Goal: Information Seeking & Learning: Learn about a topic

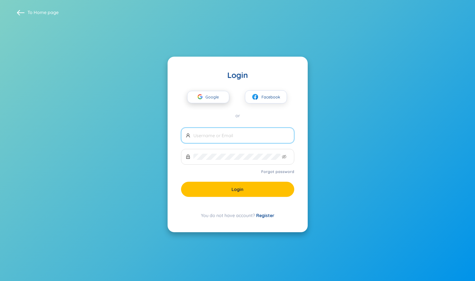
click at [208, 96] on span "Google" at bounding box center [214, 97] width 16 height 12
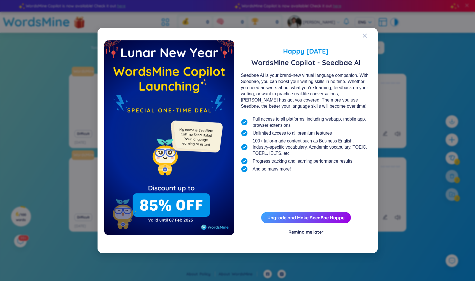
click at [314, 232] on div "Remind me later" at bounding box center [306, 232] width 35 height 6
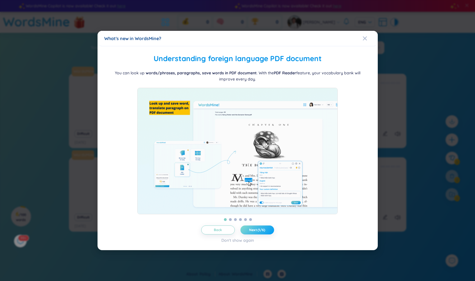
click at [258, 232] on span "Next (1/6)" at bounding box center [257, 230] width 16 height 4
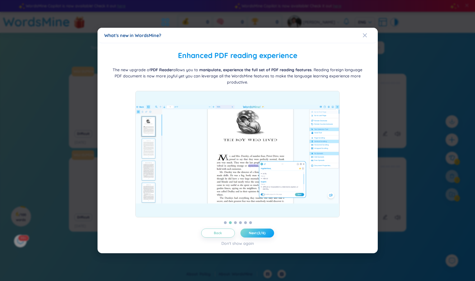
click at [258, 233] on span "Next (2/6)" at bounding box center [257, 233] width 17 height 4
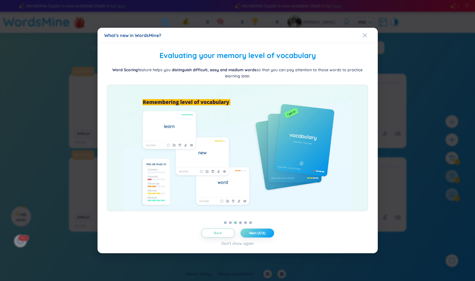
click at [258, 233] on span "Next (3/6)" at bounding box center [257, 233] width 16 height 4
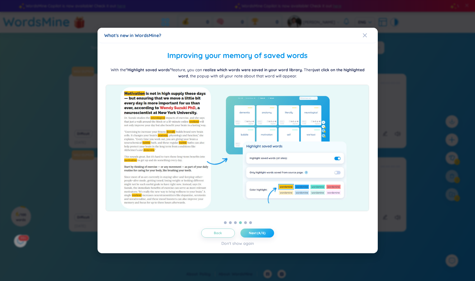
click at [258, 233] on span "Next (4/6)" at bounding box center [257, 233] width 17 height 4
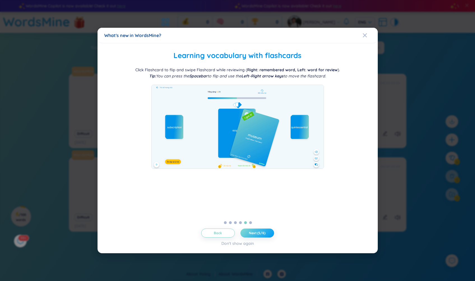
click at [258, 233] on span "Next (5/6)" at bounding box center [257, 233] width 17 height 4
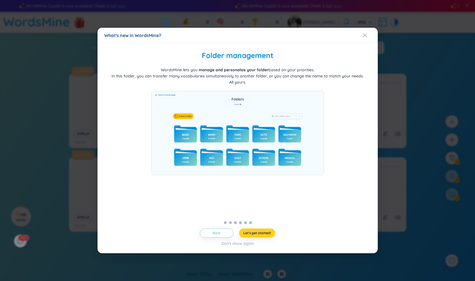
click at [258, 233] on span "Let's get started!" at bounding box center [257, 233] width 28 height 4
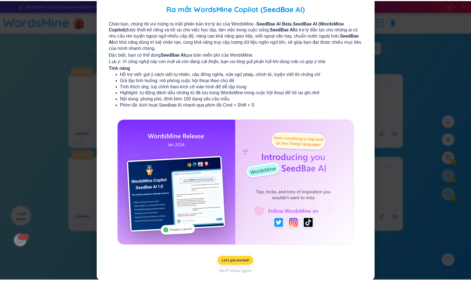
scroll to position [20, 0]
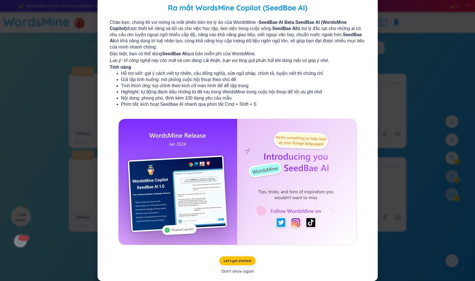
click at [237, 271] on div "Don't show again" at bounding box center [237, 271] width 33 height 6
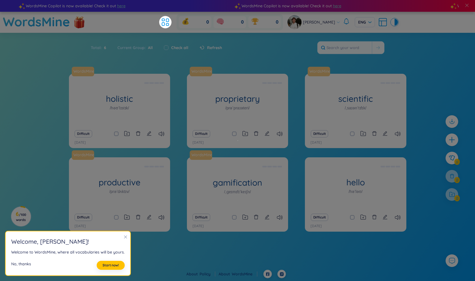
click at [20, 263] on div "No, thanks" at bounding box center [21, 265] width 20 height 9
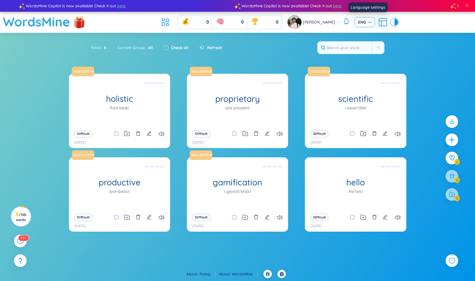
click at [372, 19] on span "ENG" at bounding box center [364, 22] width 13 height 6
click at [419, 28] on header "WordsMine 0 0 0 [PERSON_NAME] ENG" at bounding box center [237, 22] width 475 height 21
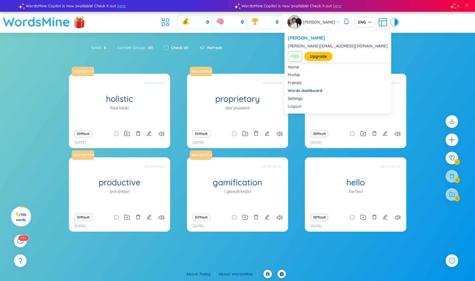
click at [325, 22] on span "[PERSON_NAME]" at bounding box center [319, 22] width 32 height 6
click at [297, 97] on link "Settings" at bounding box center [338, 99] width 100 height 6
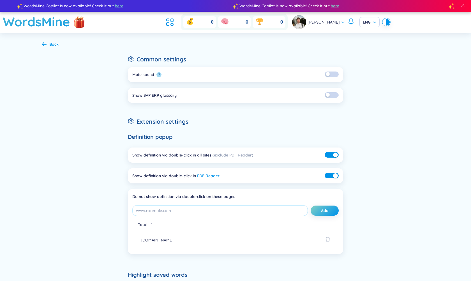
click at [334, 73] on button "button" at bounding box center [332, 74] width 14 height 6
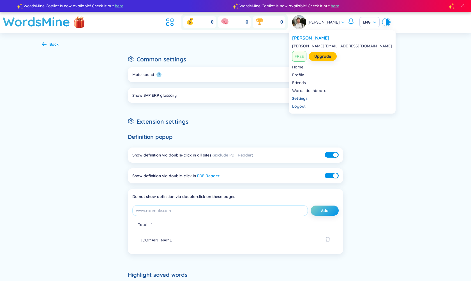
click at [345, 20] on icon at bounding box center [343, 22] width 4 height 4
click at [306, 74] on link "Profile" at bounding box center [342, 75] width 100 height 6
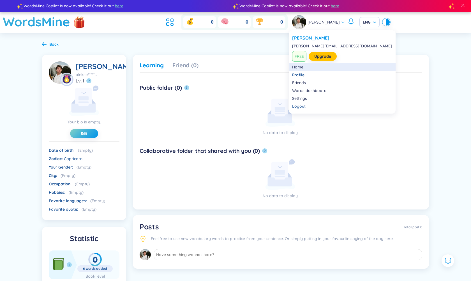
click at [303, 65] on link "Home" at bounding box center [342, 67] width 100 height 6
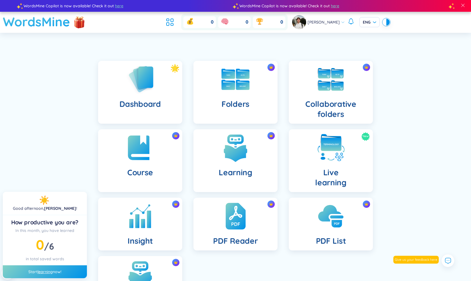
click at [42, 24] on h1 "WordsMine" at bounding box center [36, 22] width 67 height 20
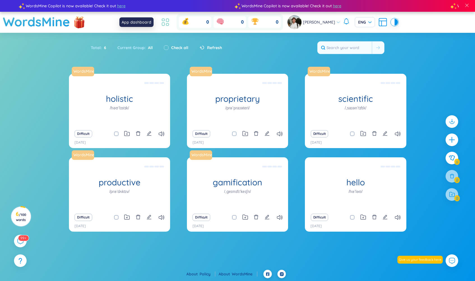
click at [163, 22] on icon at bounding box center [165, 22] width 10 height 10
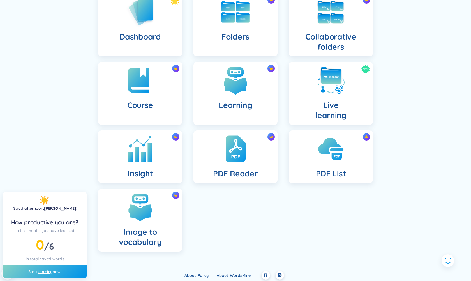
scroll to position [69, 0]
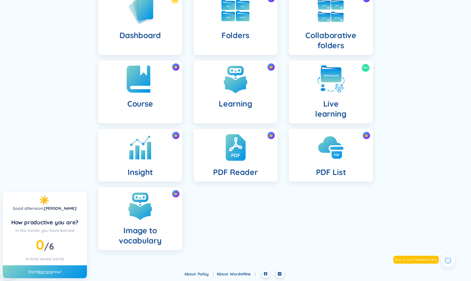
click at [143, 89] on img at bounding box center [140, 79] width 31 height 31
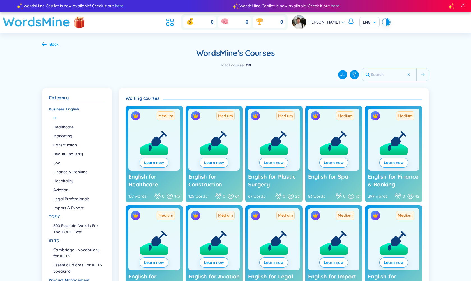
click at [54, 117] on li "IT" at bounding box center [79, 118] width 52 height 6
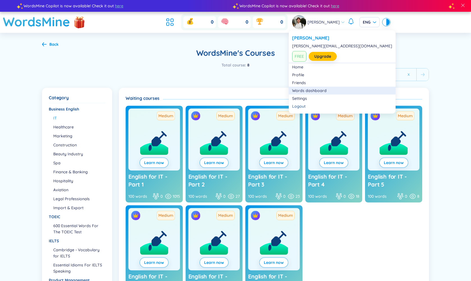
click at [316, 88] on link "Words dashboard" at bounding box center [342, 91] width 100 height 6
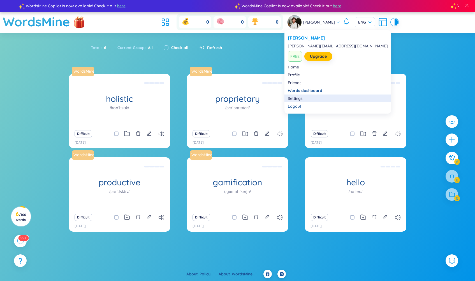
click at [297, 96] on link "Settings" at bounding box center [338, 99] width 100 height 6
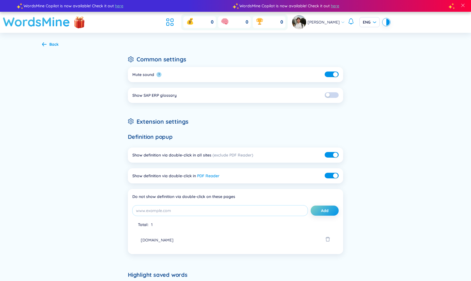
click at [58, 23] on h1 "WordsMine" at bounding box center [36, 22] width 67 height 20
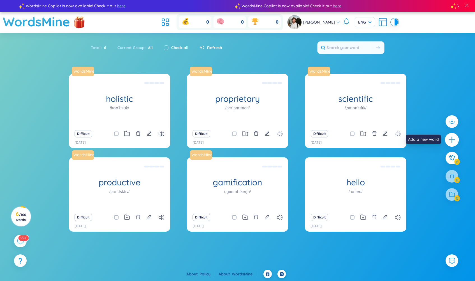
click at [455, 139] on icon "plus" at bounding box center [452, 140] width 8 height 8
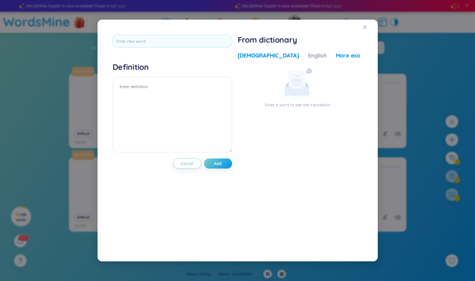
click at [336, 54] on div "More examples" at bounding box center [356, 56] width 41 height 8
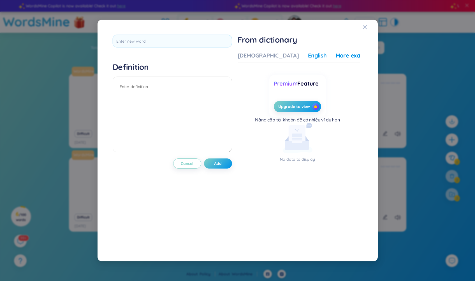
click at [308, 55] on div "English" at bounding box center [317, 56] width 19 height 8
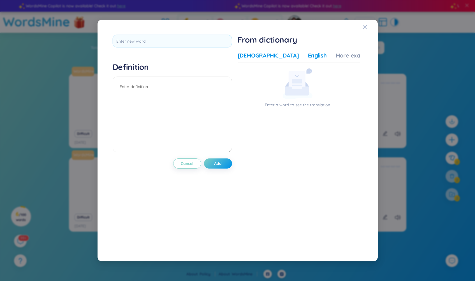
click at [250, 54] on div "[DEMOGRAPHIC_DATA]" at bounding box center [268, 56] width 61 height 8
click at [308, 54] on div "English" at bounding box center [317, 56] width 19 height 8
click at [239, 55] on div "[DEMOGRAPHIC_DATA]" at bounding box center [268, 56] width 61 height 8
click at [278, 54] on div "Vietnamese English More examples" at bounding box center [307, 57] width 139 height 11
click at [308, 54] on div "English" at bounding box center [317, 56] width 19 height 8
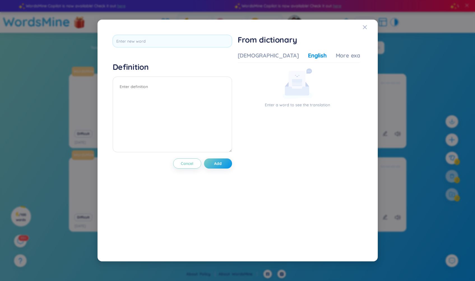
click at [365, 26] on icon "Close" at bounding box center [365, 27] width 4 height 4
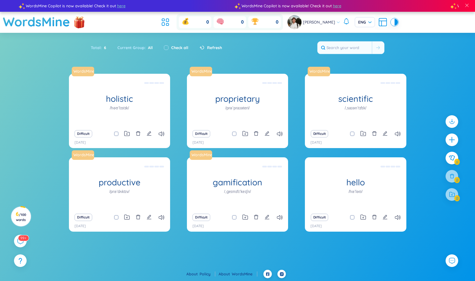
click at [288, 54] on div "Total : 6 Current Group : All Check all Refresh" at bounding box center [238, 50] width 350 height 24
click at [372, 21] on span "ENG" at bounding box center [364, 22] width 13 height 6
drag, startPoint x: 386, startPoint y: 30, endPoint x: 386, endPoint y: 25, distance: 4.8
click at [386, 30] on div "0 0 0 [PERSON_NAME] ENG" at bounding box center [278, 22] width 239 height 16
click at [386, 22] on icon at bounding box center [383, 22] width 10 height 10
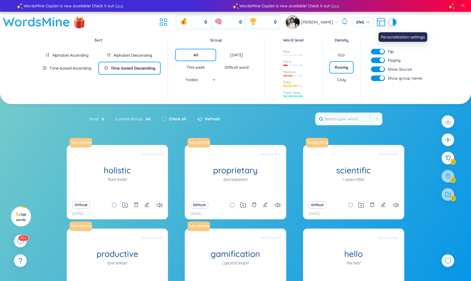
click at [381, 20] on icon at bounding box center [381, 22] width 10 height 10
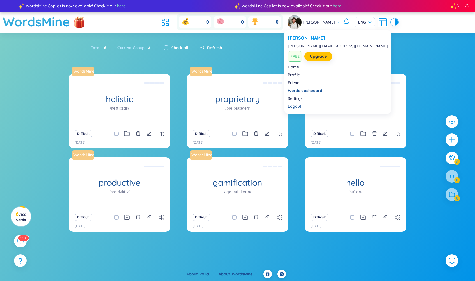
click at [340, 20] on icon at bounding box center [338, 22] width 4 height 4
click at [303, 98] on link "Settings" at bounding box center [338, 99] width 100 height 6
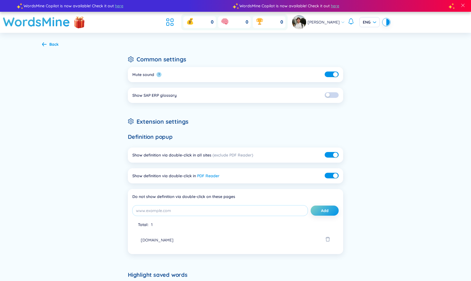
click at [345, 19] on div "[PERSON_NAME]" at bounding box center [318, 22] width 53 height 14
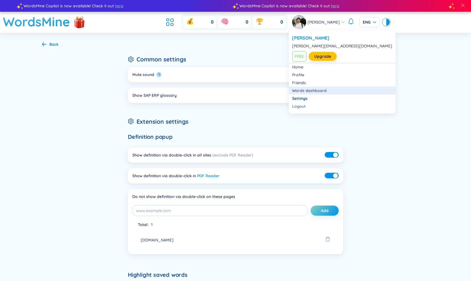
click at [319, 90] on link "Words dashboard" at bounding box center [342, 91] width 100 height 6
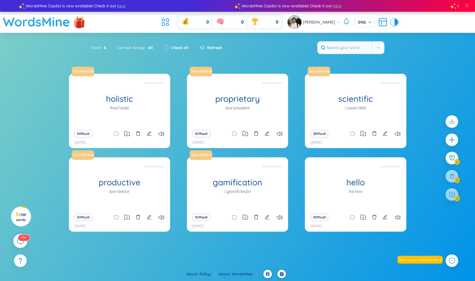
click at [22, 241] on icon at bounding box center [20, 240] width 7 height 7
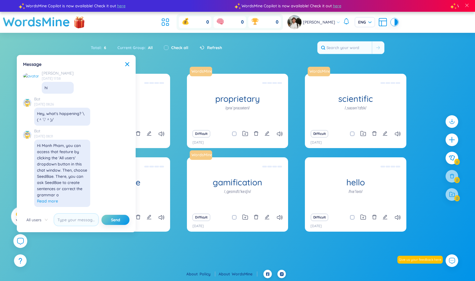
scroll to position [6468, 0]
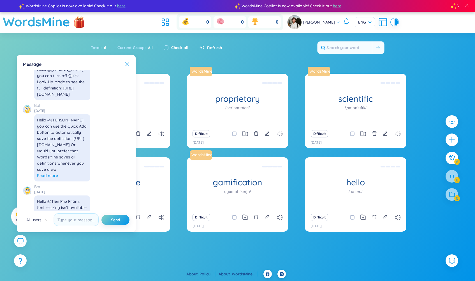
click at [128, 63] on icon at bounding box center [127, 64] width 4 height 4
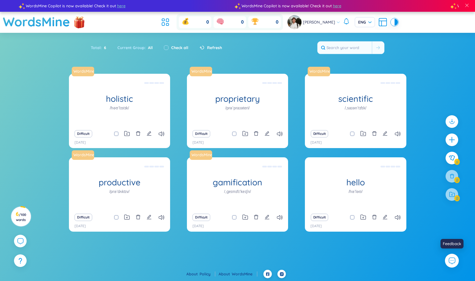
click at [453, 262] on icon at bounding box center [451, 260] width 7 height 7
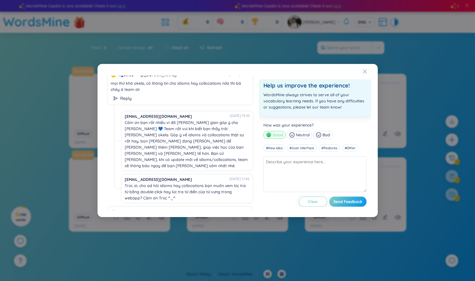
scroll to position [0, 0]
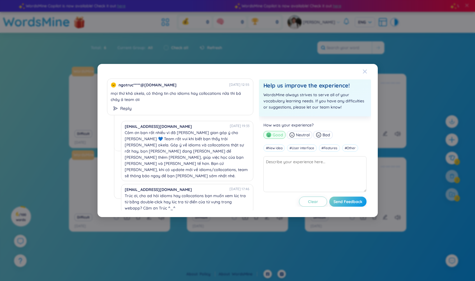
click at [367, 71] on icon "Close" at bounding box center [365, 71] width 4 height 4
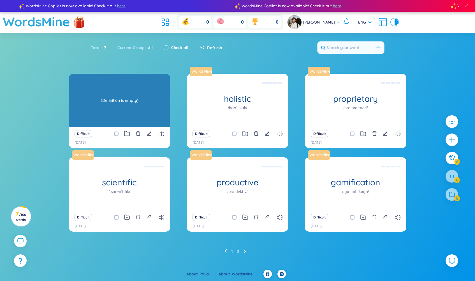
click at [121, 104] on div "(Definition is empty)" at bounding box center [120, 100] width 96 height 50
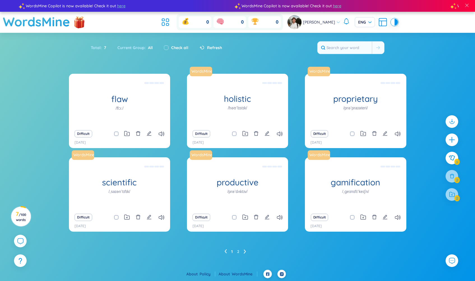
click at [165, 133] on div "Difficult" at bounding box center [120, 134] width 96 height 8
click at [162, 134] on icon at bounding box center [162, 133] width 6 height 5
click at [149, 133] on icon "edit" at bounding box center [149, 133] width 5 height 5
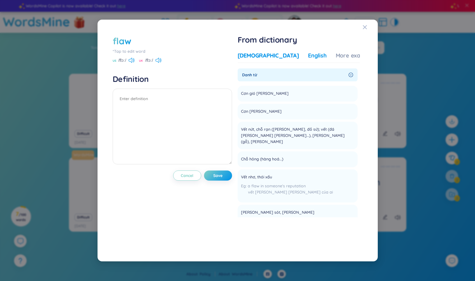
click at [308, 55] on div "English" at bounding box center [317, 56] width 19 height 8
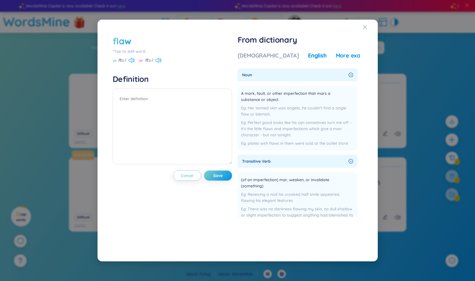
click at [336, 56] on div "More examples" at bounding box center [356, 56] width 41 height 8
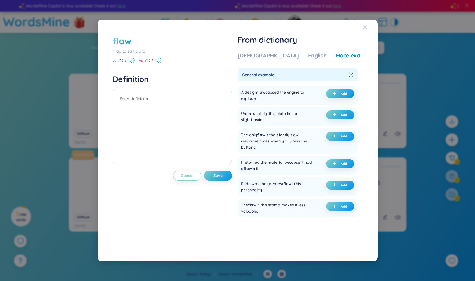
click at [366, 26] on icon "Close" at bounding box center [365, 27] width 4 height 4
